Goal: Contribute content: Contribute content

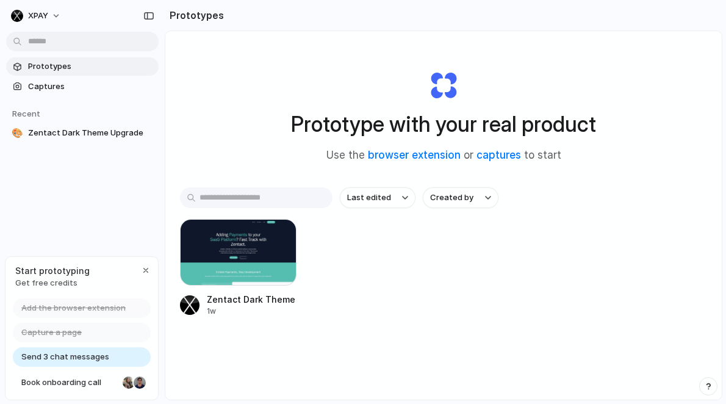
click at [80, 70] on span "Prototypes" at bounding box center [91, 66] width 126 height 12
click at [79, 81] on span "Captures" at bounding box center [91, 87] width 126 height 12
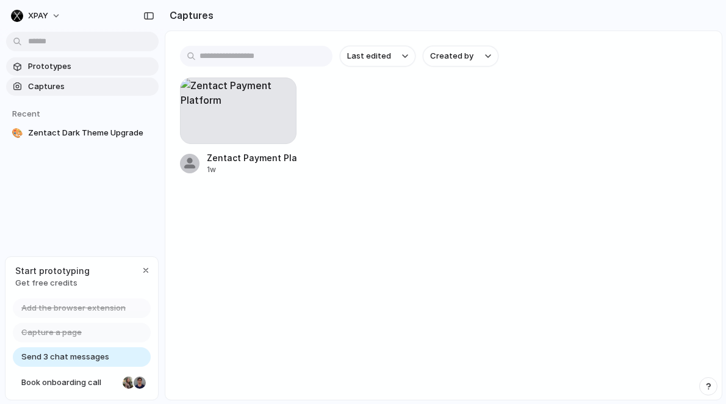
click at [77, 70] on span "Prototypes" at bounding box center [91, 66] width 126 height 12
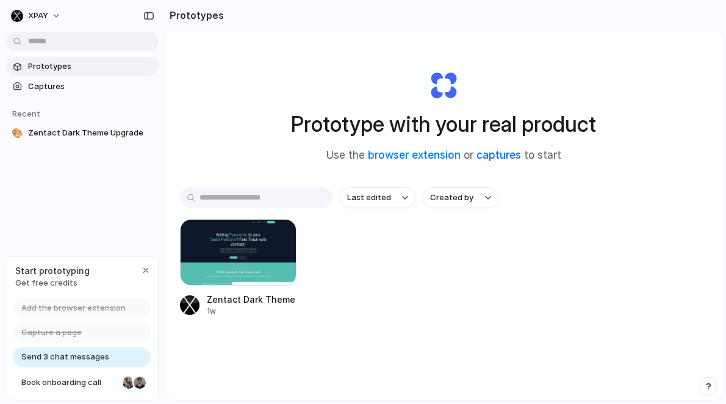
click at [510, 156] on link "captures" at bounding box center [499, 155] width 45 height 12
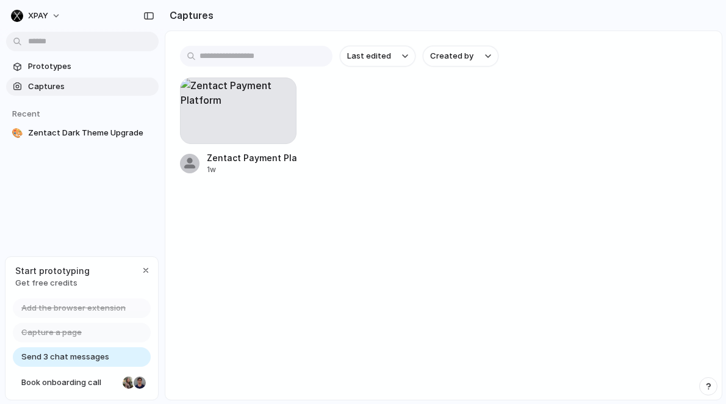
click at [85, 220] on div "Prototypes Captures Recent 🎨 Zentact Dark Theme Upgrade" at bounding box center [82, 151] width 165 height 302
click at [68, 134] on span "Zentact Dark Theme Upgrade" at bounding box center [91, 133] width 126 height 12
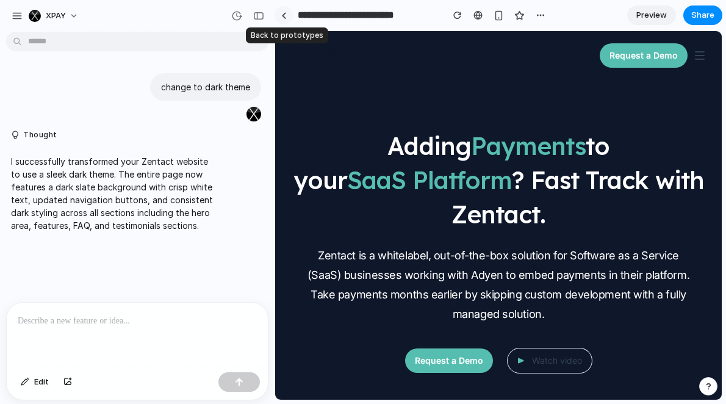
click at [290, 16] on link at bounding box center [284, 15] width 18 height 18
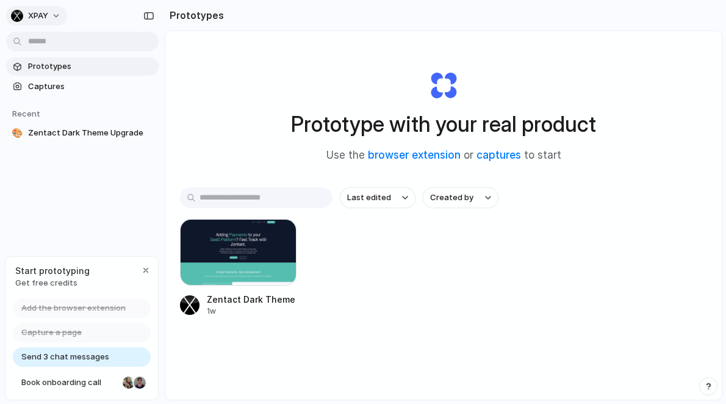
click at [56, 15] on button "XPAY" at bounding box center [36, 16] width 61 height 20
drag, startPoint x: 154, startPoint y: 8, endPoint x: 150, endPoint y: 17, distance: 10.1
click at [154, 8] on div "Settings Invite members Change theme Sign out" at bounding box center [363, 202] width 726 height 404
click at [150, 17] on div "button" at bounding box center [148, 16] width 11 height 9
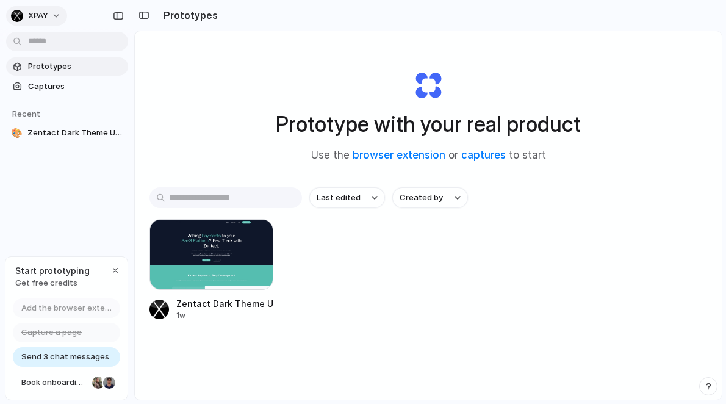
click at [13, 15] on div "button" at bounding box center [17, 16] width 12 height 12
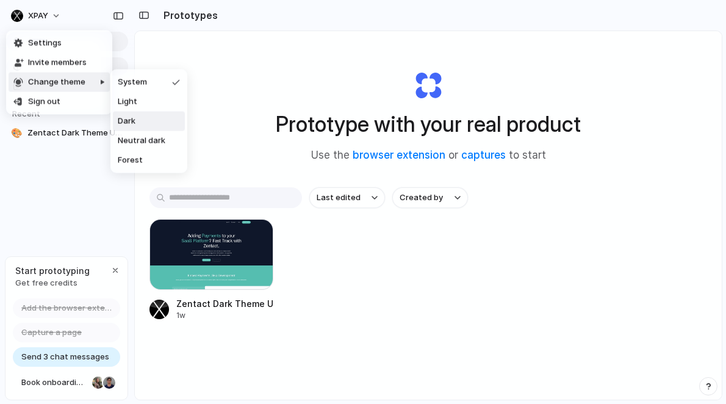
click at [219, 134] on div "Settings Invite members Change theme Sign out" at bounding box center [363, 202] width 726 height 404
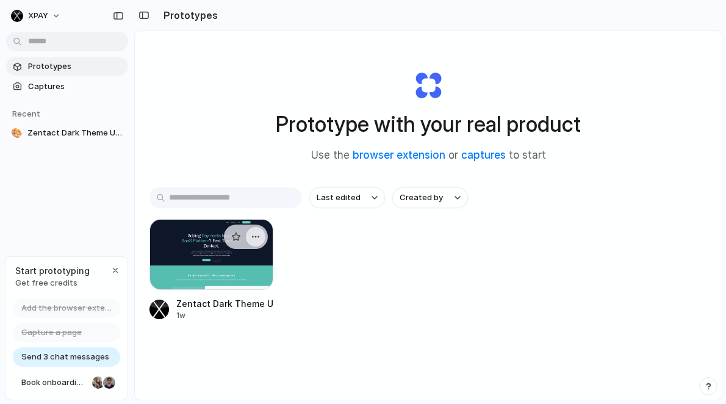
click at [254, 234] on div "button" at bounding box center [256, 237] width 10 height 10
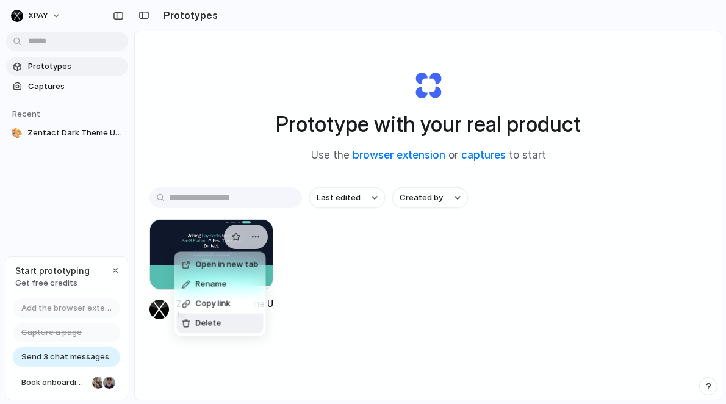
click at [218, 319] on span "Delete" at bounding box center [209, 323] width 26 height 12
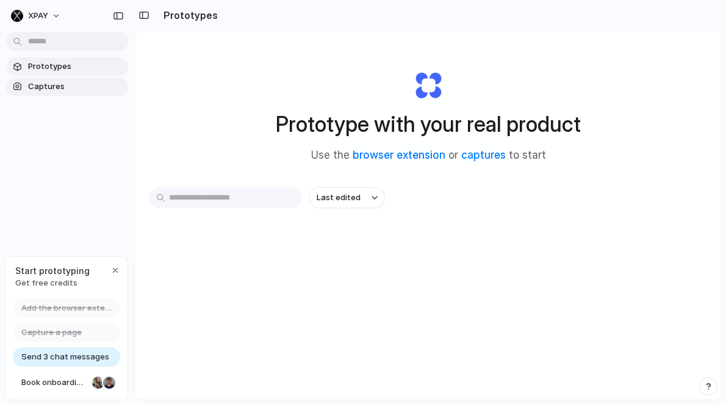
click at [46, 91] on span "Captures" at bounding box center [75, 87] width 95 height 12
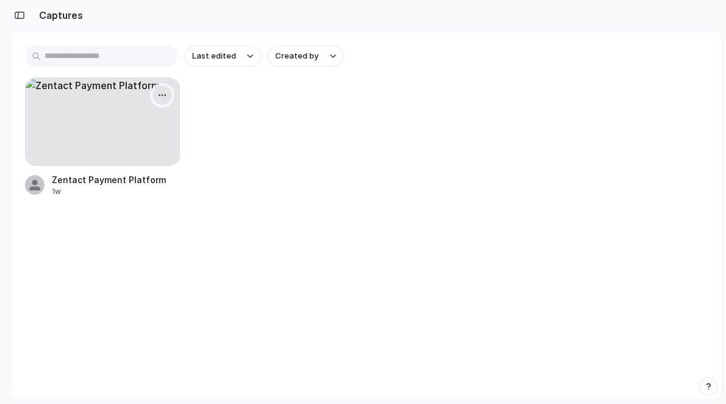
click at [162, 95] on div "button" at bounding box center [162, 95] width 10 height 10
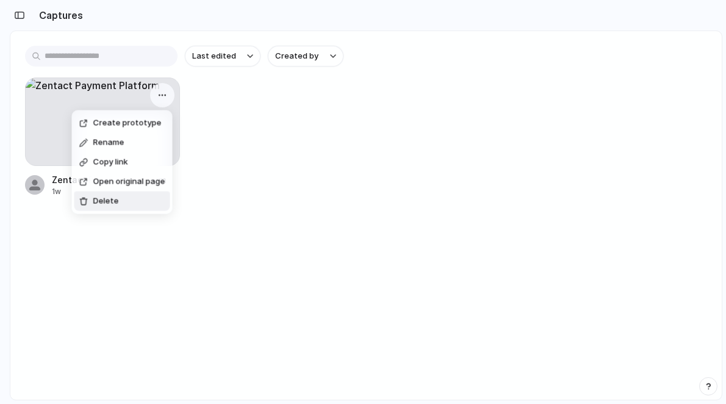
click at [137, 203] on li "Delete" at bounding box center [122, 202] width 96 height 20
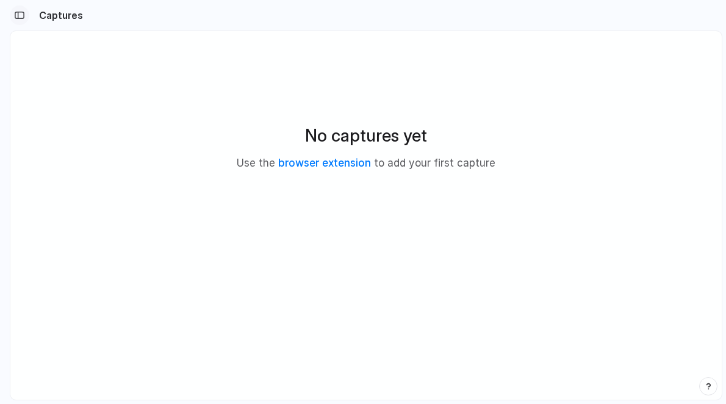
click at [23, 19] on div "button" at bounding box center [19, 15] width 11 height 9
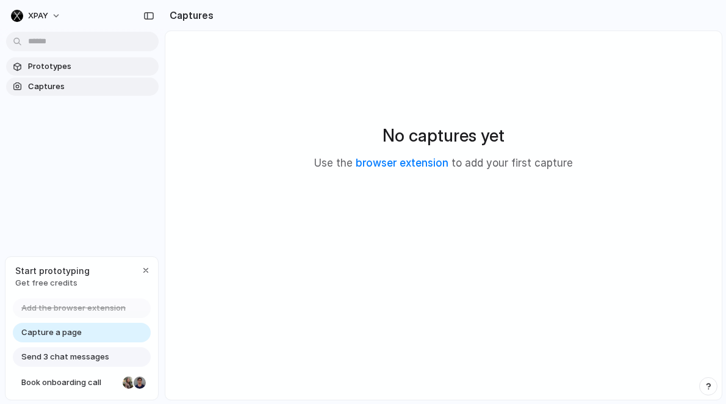
click at [62, 71] on span "Prototypes" at bounding box center [91, 66] width 126 height 12
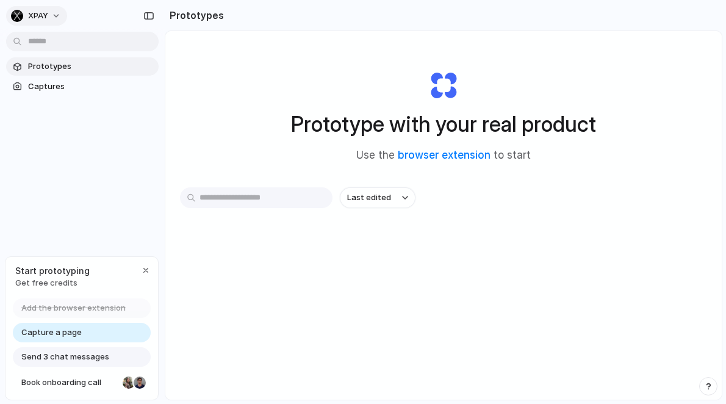
click at [54, 12] on button "XPAY" at bounding box center [36, 16] width 61 height 20
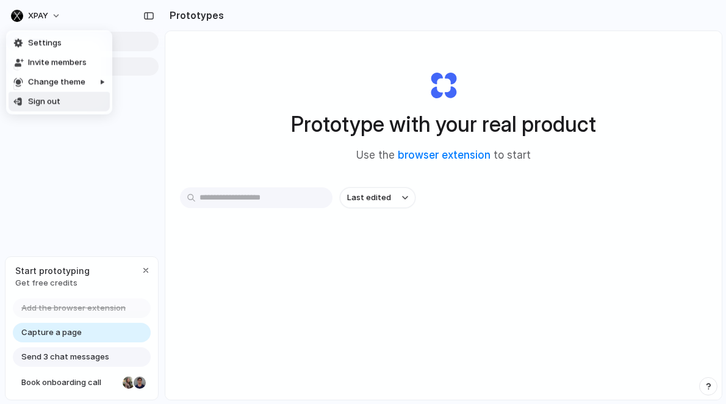
click at [72, 185] on div "Settings Invite members Change theme Sign out" at bounding box center [363, 202] width 726 height 404
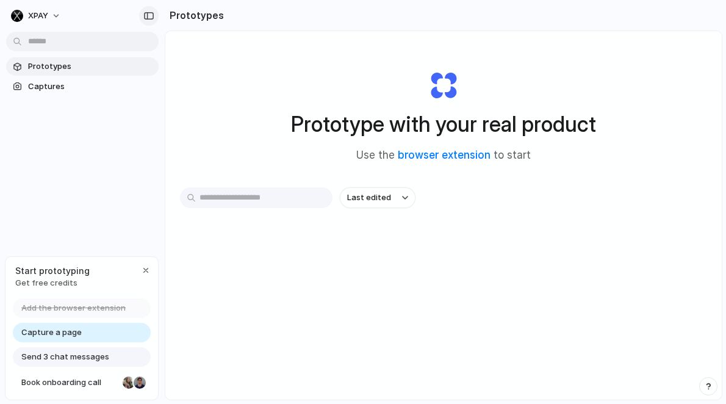
click at [148, 17] on div "button" at bounding box center [148, 16] width 11 height 9
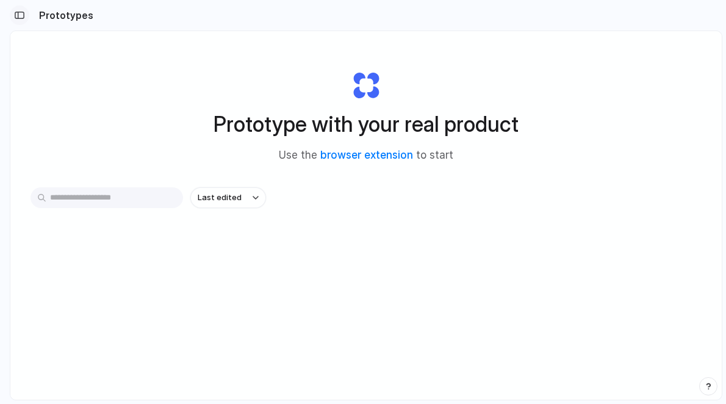
click at [13, 12] on button "button" at bounding box center [20, 15] width 20 height 20
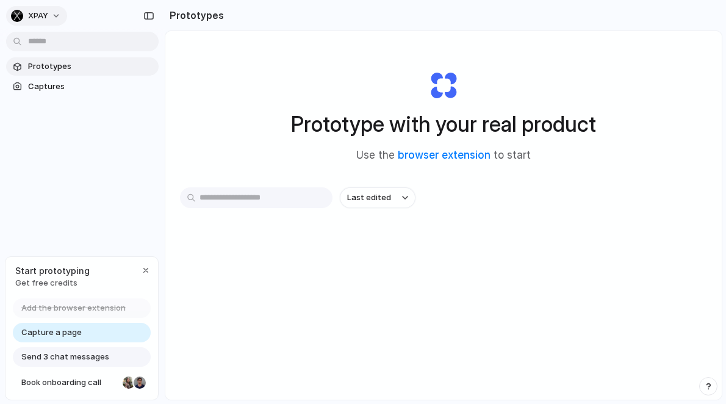
click at [42, 21] on span "XPAY" at bounding box center [38, 16] width 20 height 12
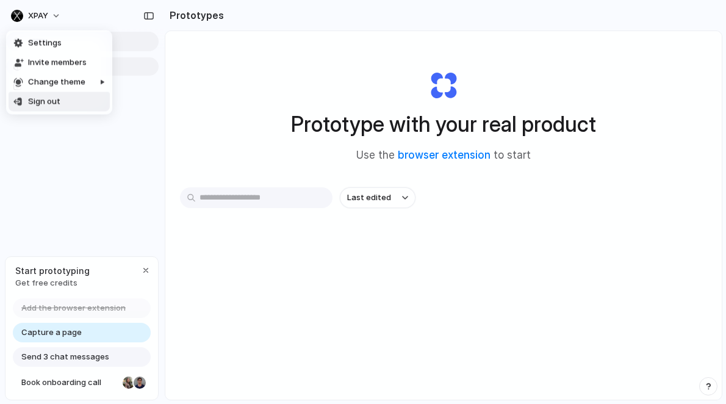
click at [71, 159] on div "Settings Invite members Change theme Sign out" at bounding box center [363, 202] width 726 height 404
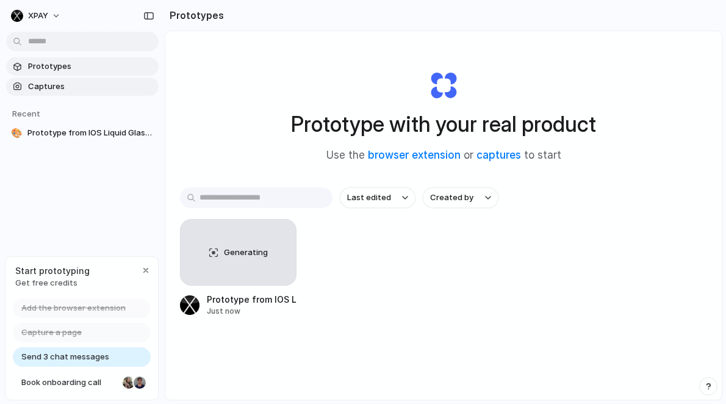
click at [65, 84] on span "Captures" at bounding box center [91, 87] width 126 height 12
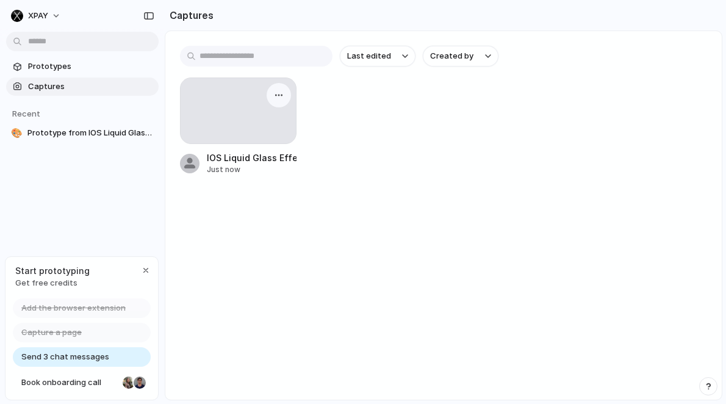
click at [245, 115] on div at bounding box center [238, 110] width 115 height 65
click at [112, 132] on span "Prototype from IOS Liquid Glass Effect" at bounding box center [90, 133] width 126 height 12
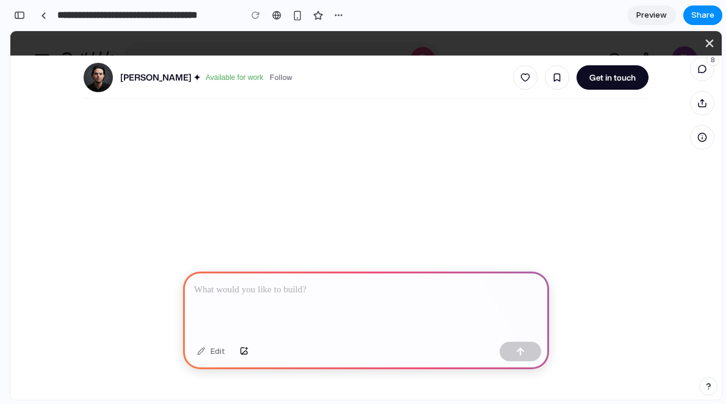
scroll to position [170, 0]
click at [309, 287] on p at bounding box center [366, 290] width 344 height 15
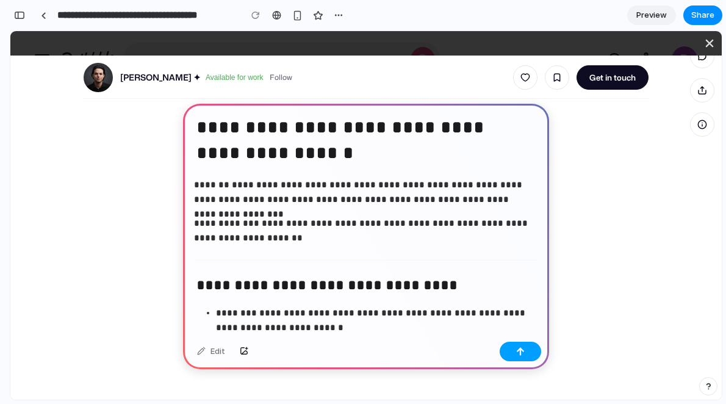
click at [525, 359] on button "button" at bounding box center [520, 352] width 41 height 20
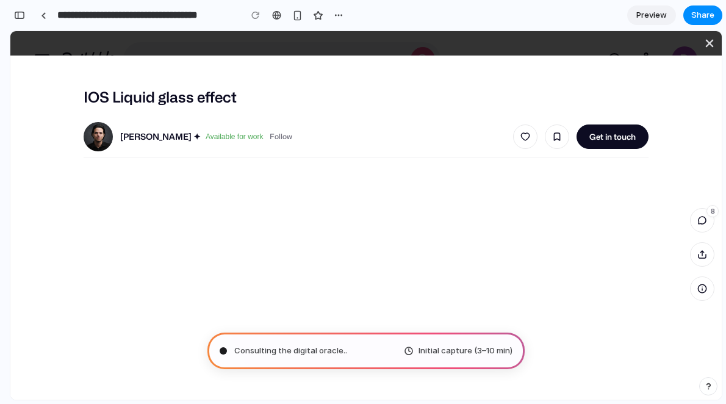
scroll to position [0, 0]
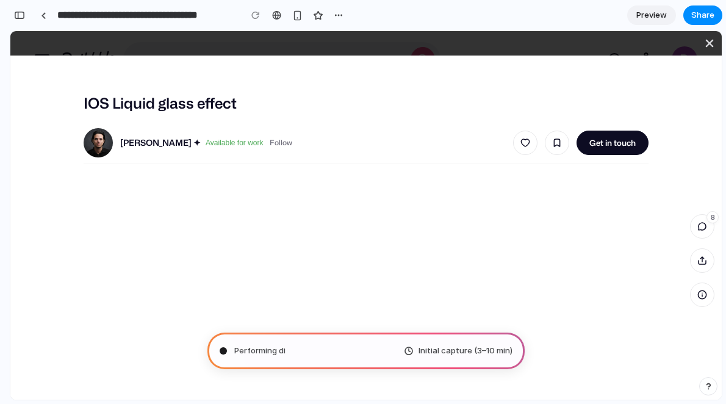
click at [274, 353] on span "Performing di" at bounding box center [259, 351] width 51 height 12
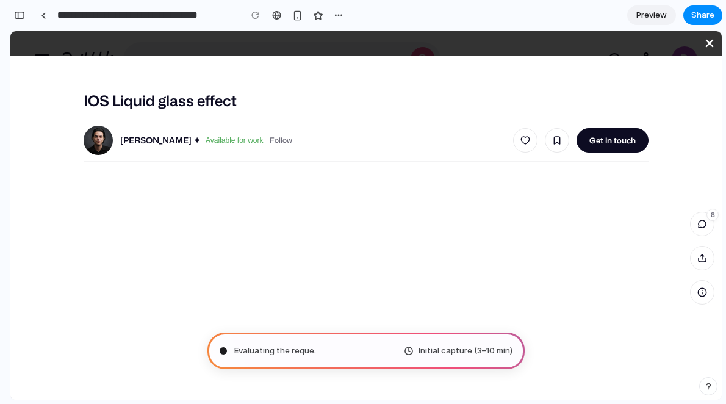
click at [711, 44] on icon "close" at bounding box center [709, 43] width 15 height 15
click at [47, 10] on link at bounding box center [43, 15] width 18 height 18
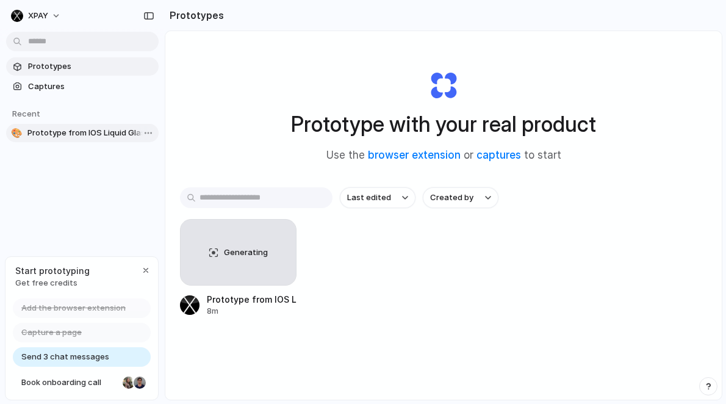
click at [115, 131] on span "Prototype from IOS Liquid Glass Effect" at bounding box center [90, 133] width 126 height 12
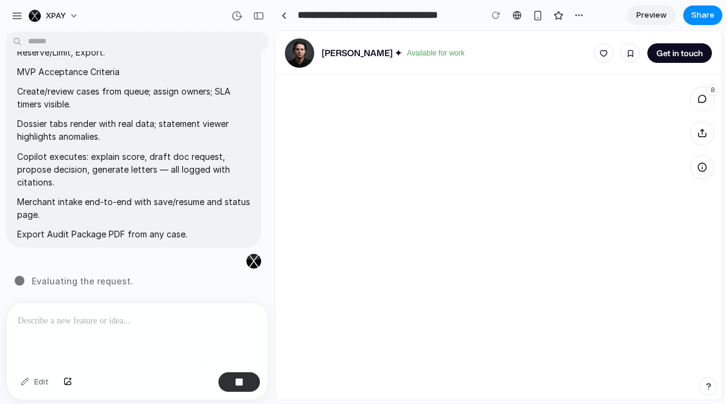
scroll to position [309, 0]
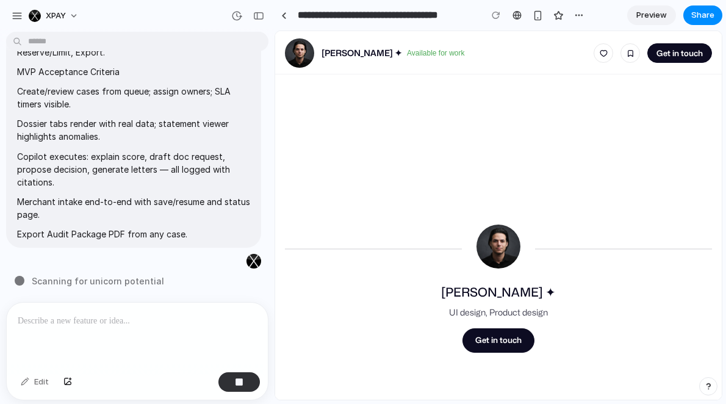
type input "**********"
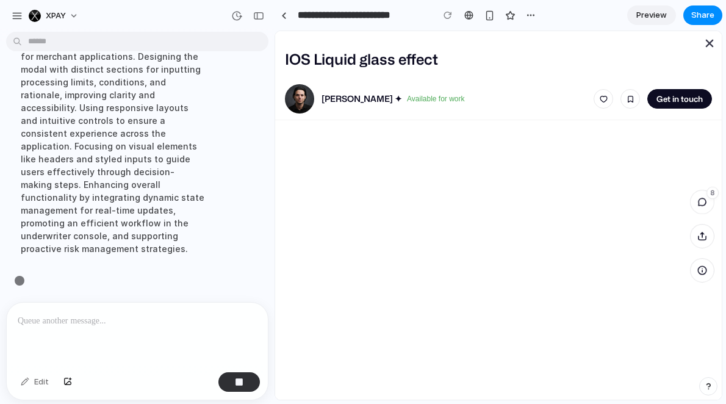
scroll to position [2753, 0]
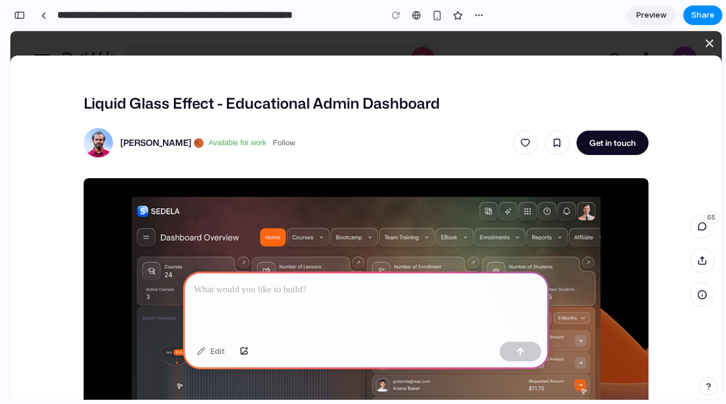
click at [294, 283] on p at bounding box center [366, 290] width 344 height 15
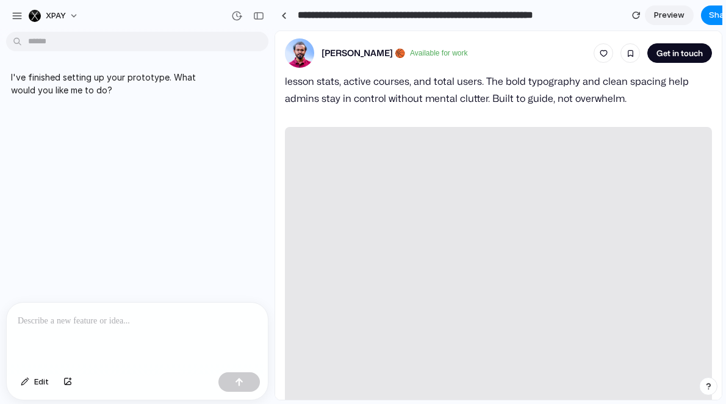
scroll to position [491, 0]
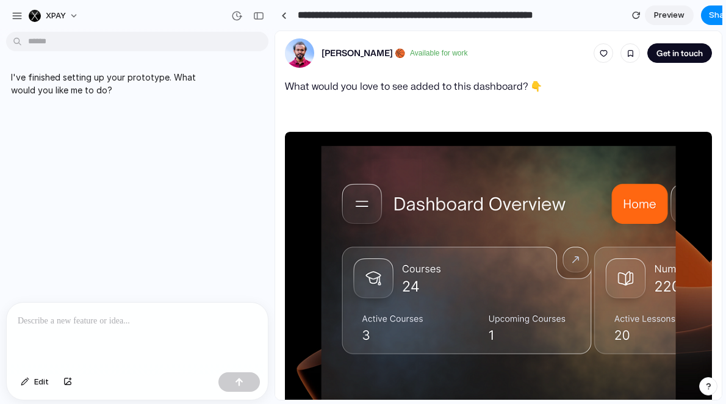
click at [175, 323] on div at bounding box center [137, 335] width 261 height 65
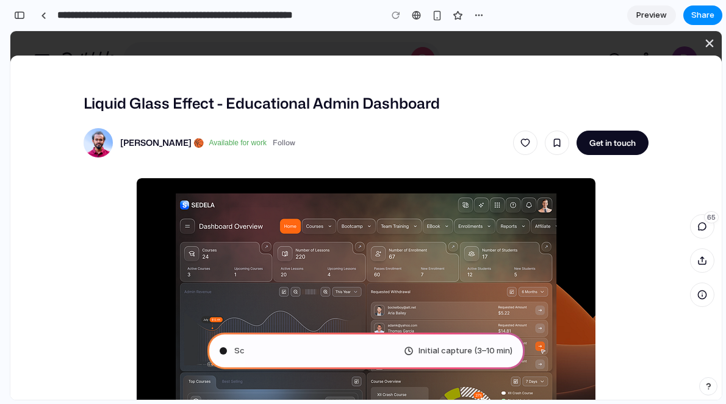
type input "**********"
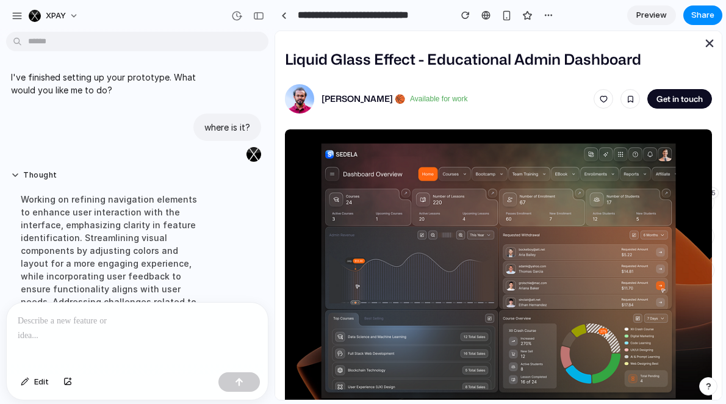
scroll to position [284, 0]
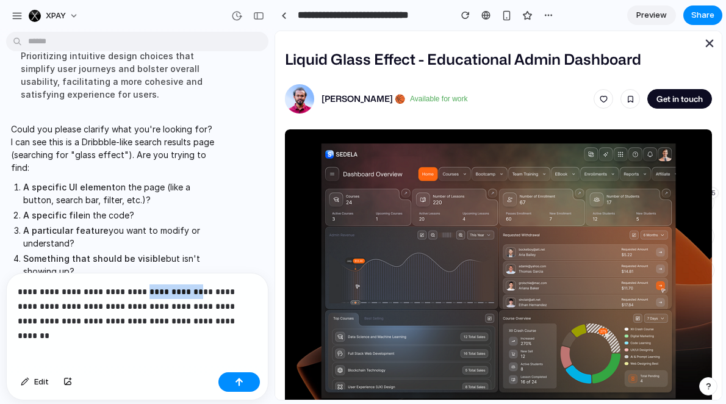
drag, startPoint x: 185, startPoint y: 285, endPoint x: 137, endPoint y: 283, distance: 47.6
click at [137, 284] on p "**********" at bounding box center [135, 306] width 234 height 44
click at [79, 286] on p "**********" at bounding box center [135, 306] width 234 height 44
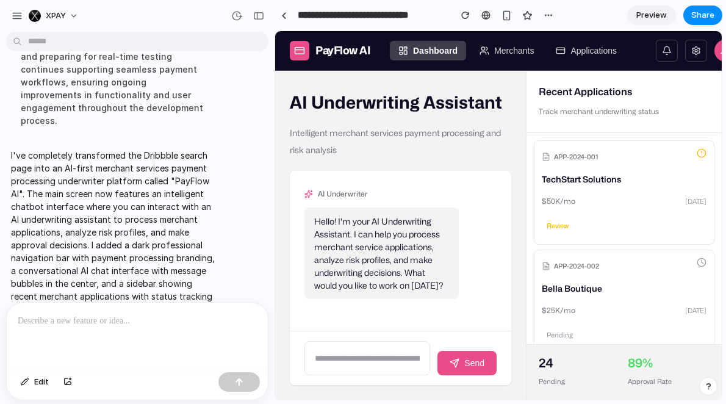
scroll to position [716, 0]
